Goal: Transaction & Acquisition: Purchase product/service

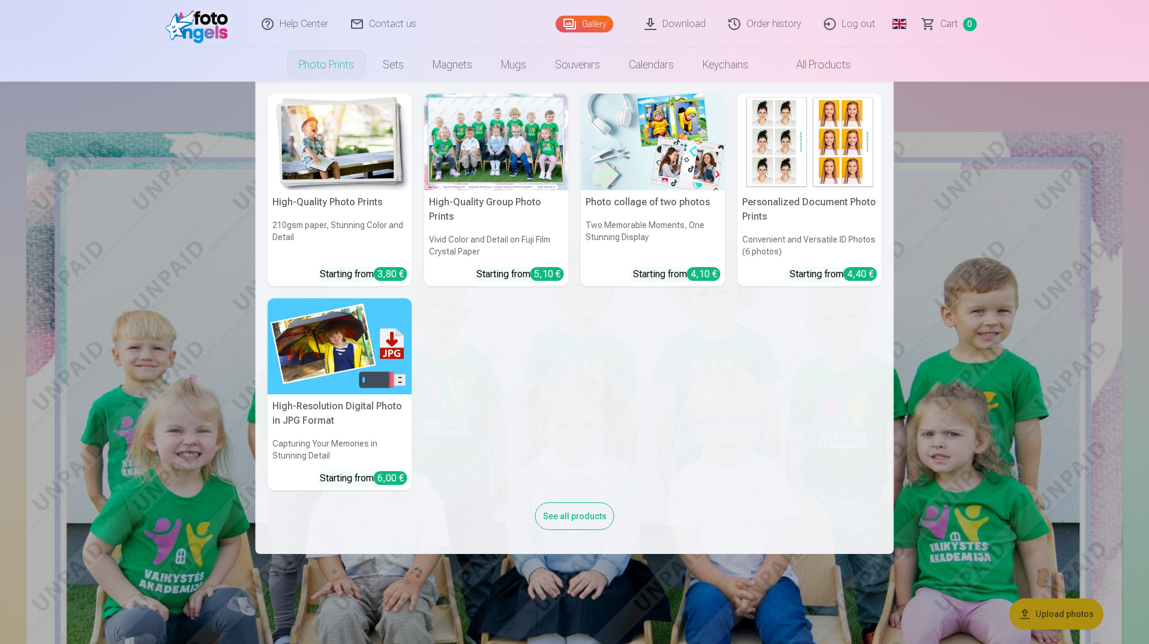
click at [315, 136] on img at bounding box center [340, 142] width 145 height 97
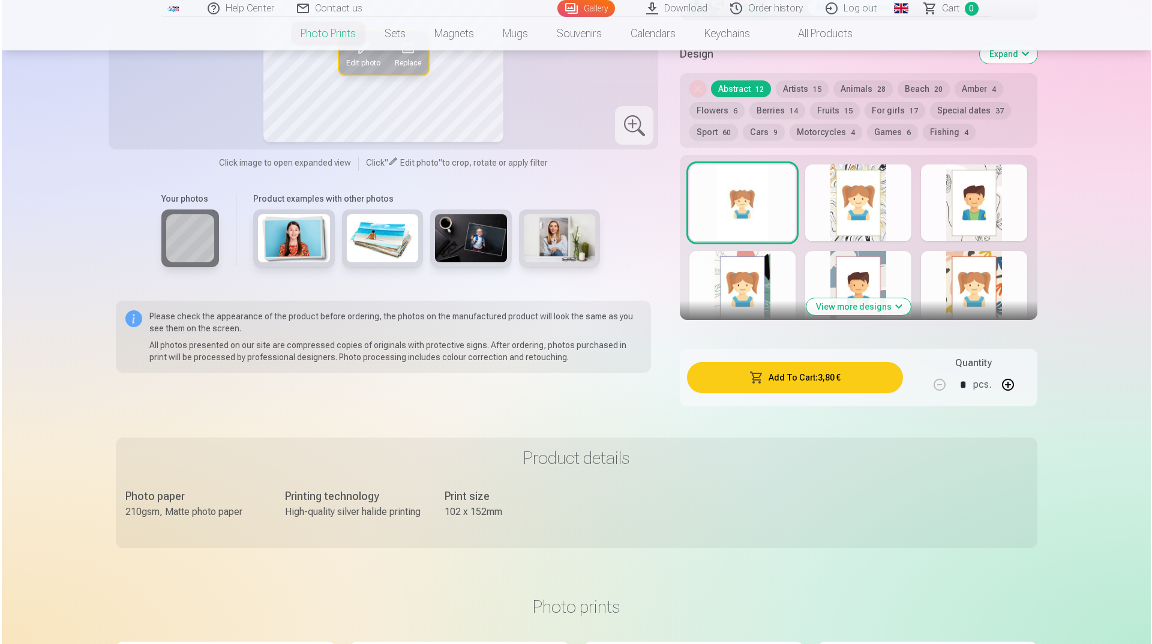
scroll to position [780, 0]
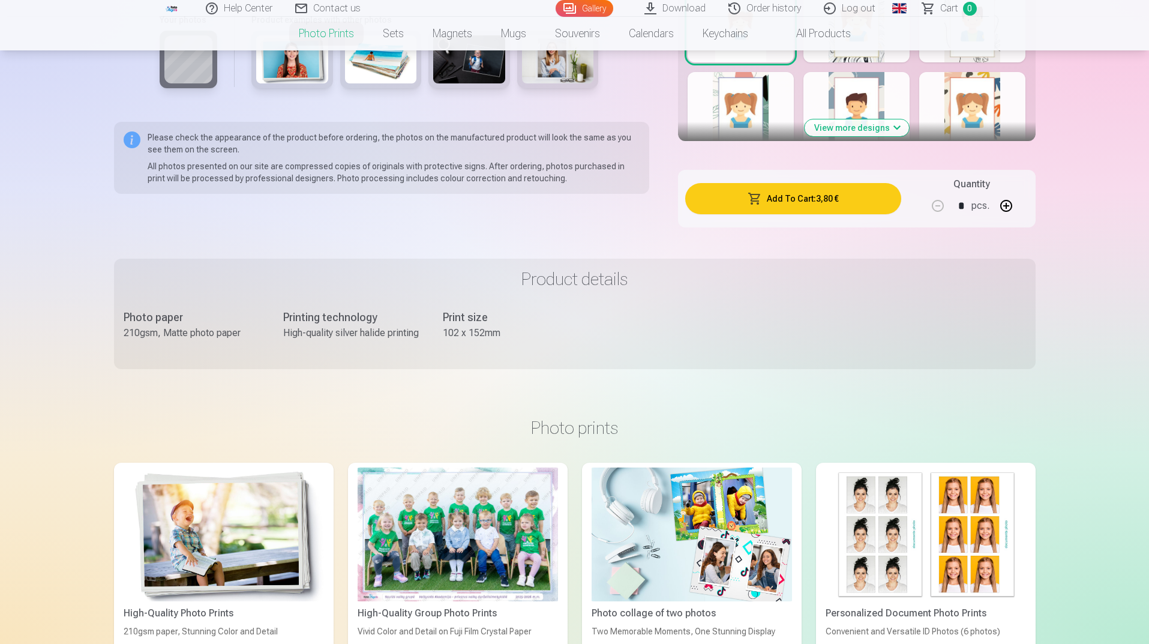
click at [834, 203] on button "Add To Cart : 3,80 €" at bounding box center [792, 198] width 215 height 31
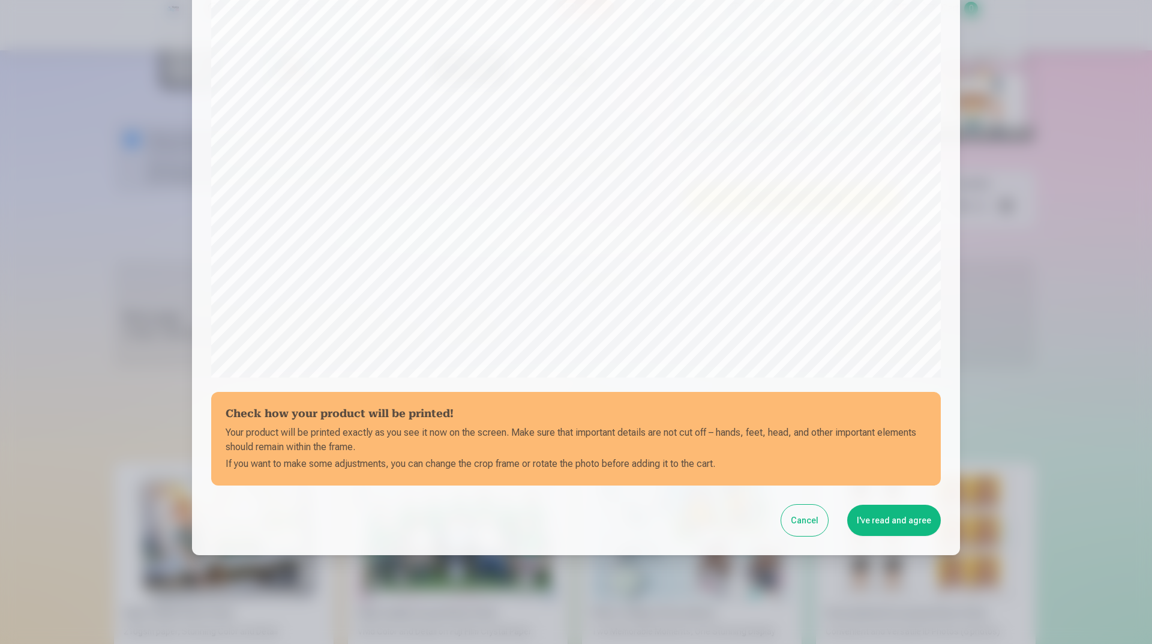
scroll to position [220, 0]
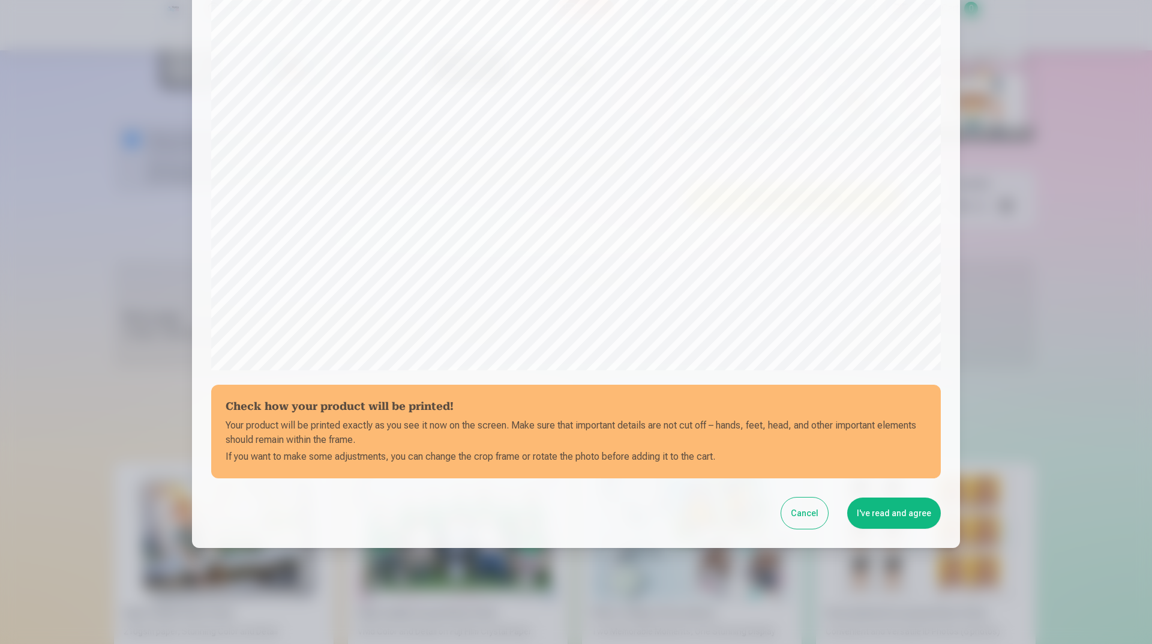
click at [907, 516] on button "I've read and agree" at bounding box center [894, 513] width 94 height 31
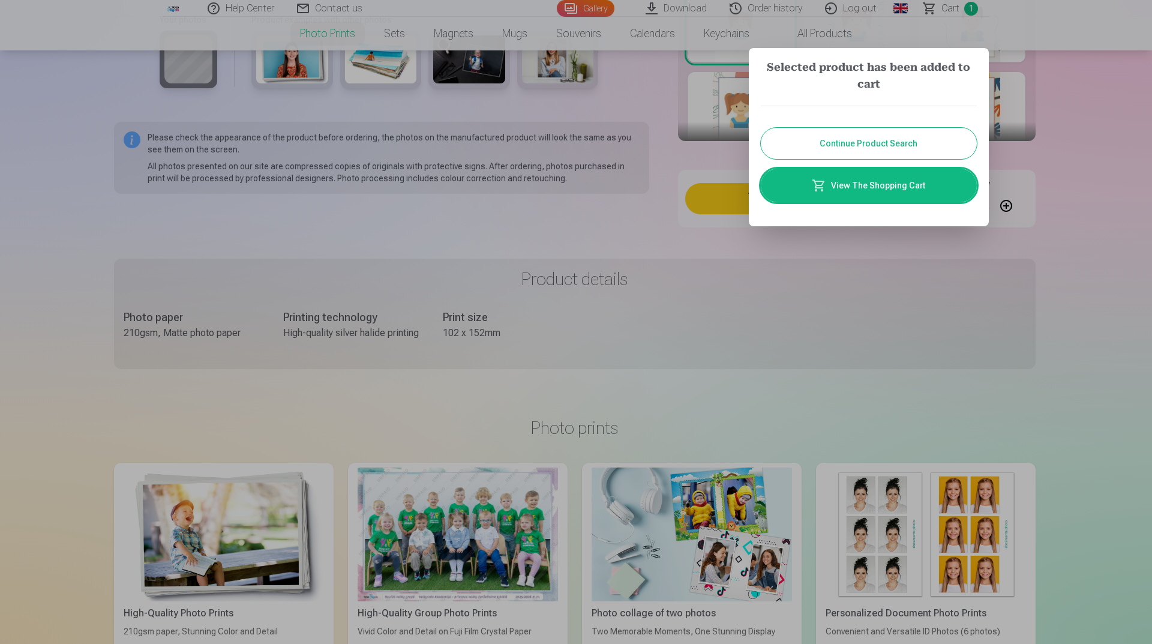
click at [870, 188] on link "View The Shopping Cart" at bounding box center [869, 186] width 216 height 34
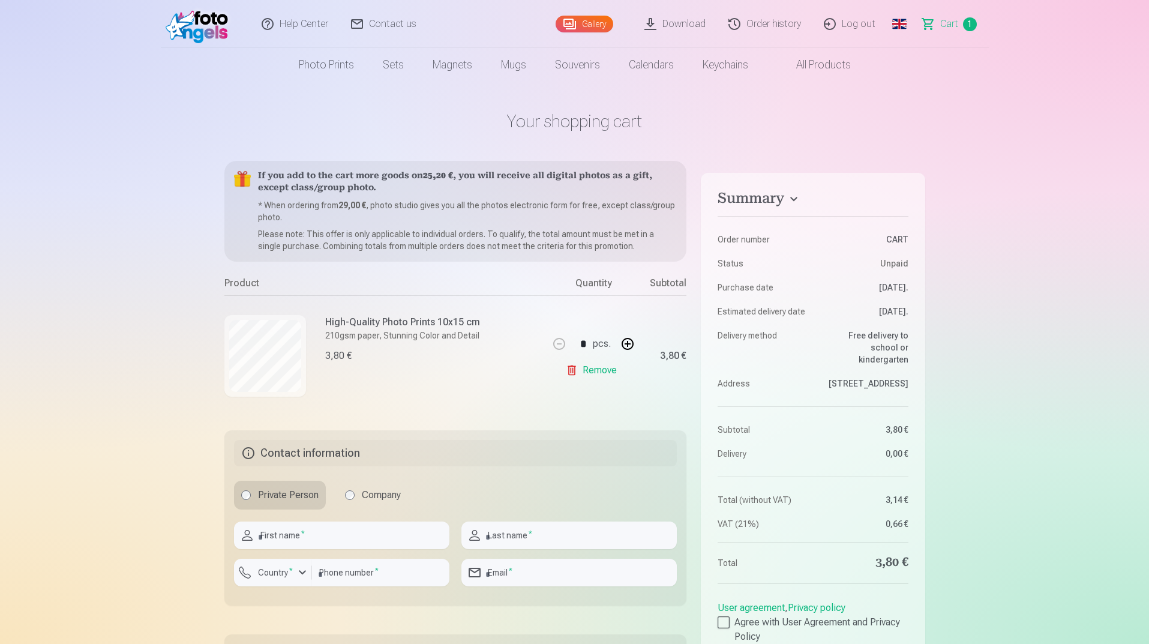
click at [901, 23] on link "Global" at bounding box center [900, 24] width 24 height 48
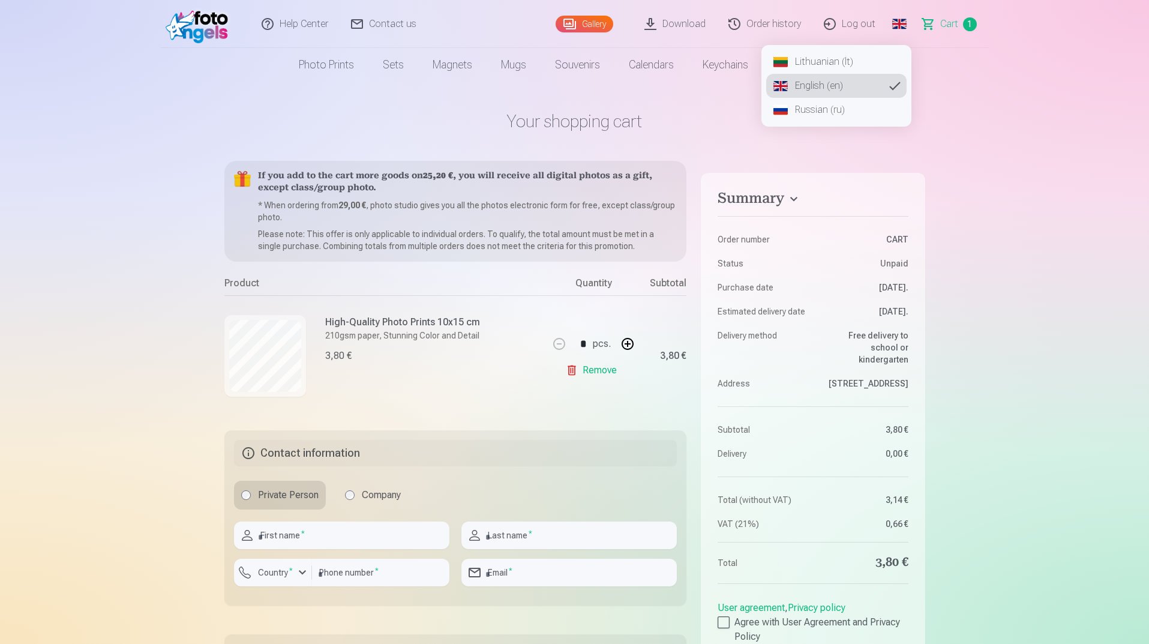
click at [820, 116] on link "Russian (ru)" at bounding box center [836, 110] width 140 height 24
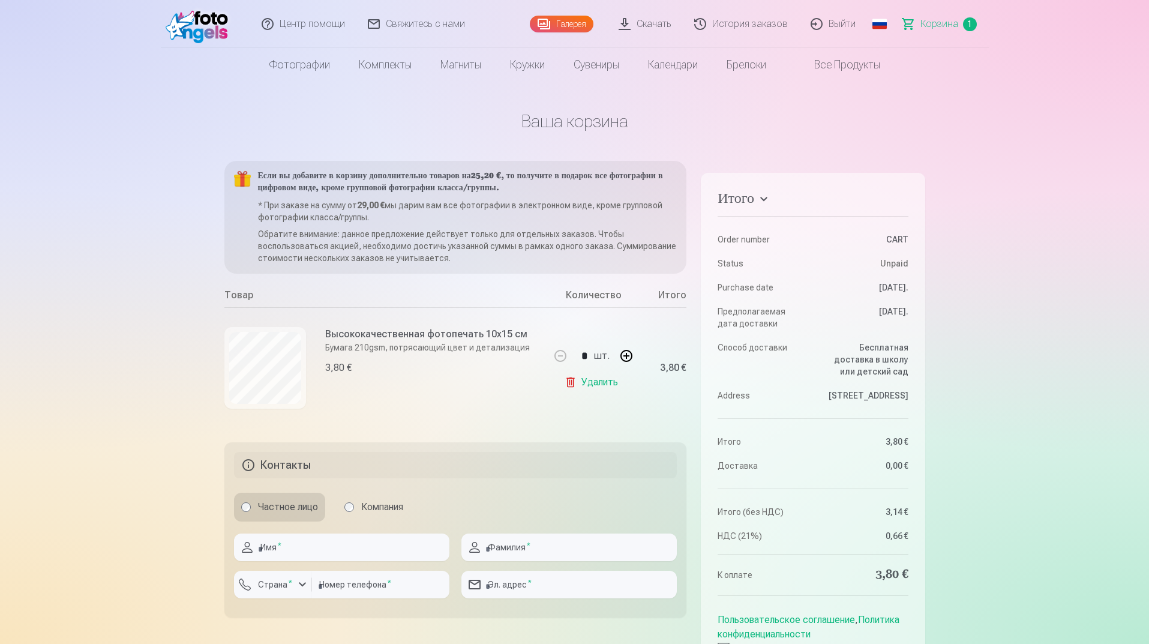
click at [882, 32] on link "Global" at bounding box center [880, 24] width 24 height 48
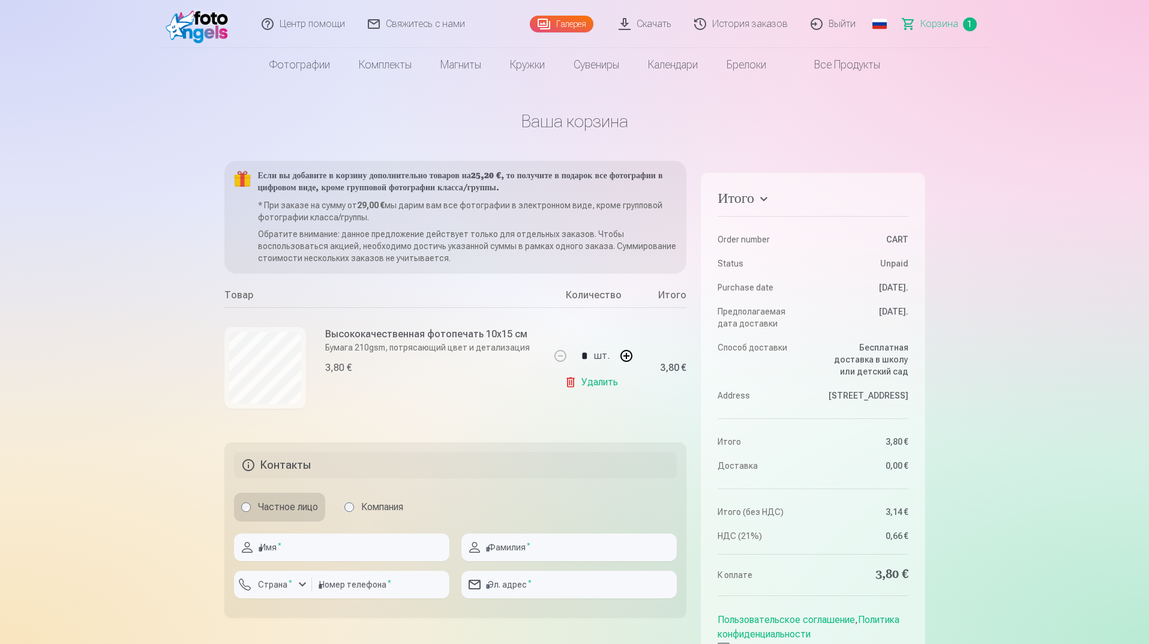
click at [591, 381] on link "Удалить" at bounding box center [594, 382] width 58 height 24
